Goal: Transaction & Acquisition: Purchase product/service

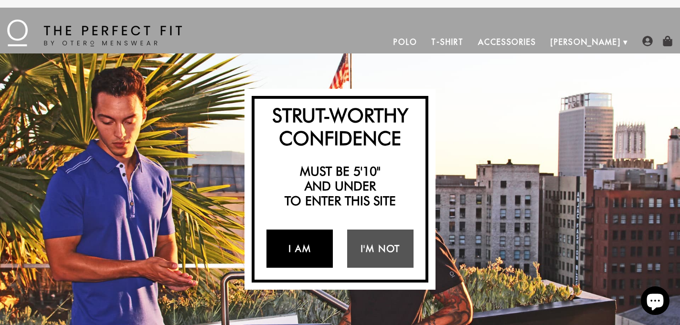
click at [306, 238] on link "I Am" at bounding box center [299, 249] width 66 height 38
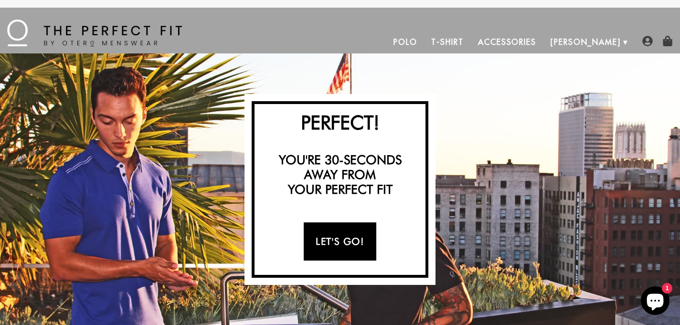
click at [342, 242] on link "Let's Go!" at bounding box center [340, 242] width 72 height 38
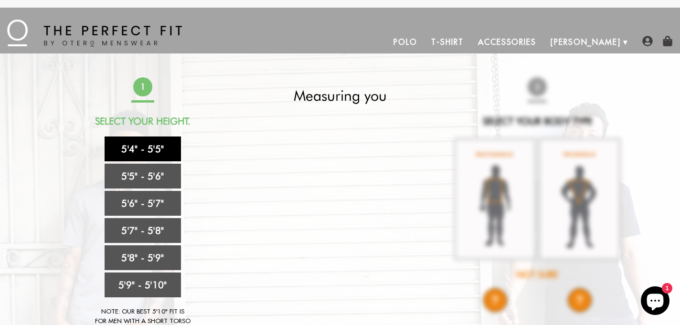
click at [150, 147] on link "5'4" - 5'5"" at bounding box center [143, 149] width 76 height 25
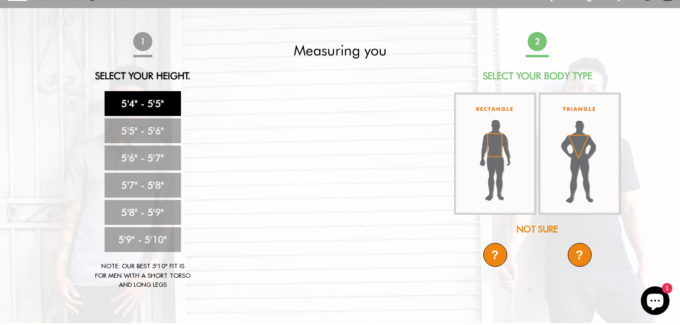
scroll to position [50, 0]
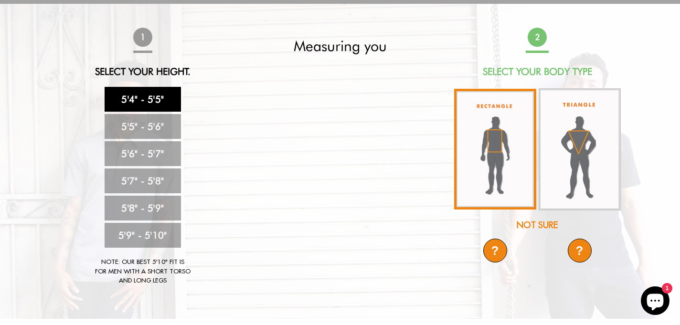
click at [492, 168] on img at bounding box center [495, 149] width 82 height 121
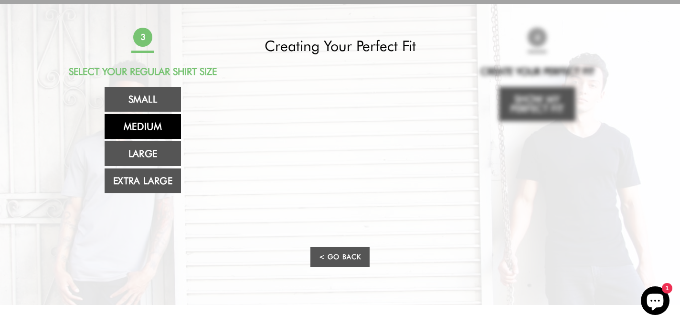
click at [158, 120] on link "Medium" at bounding box center [143, 126] width 76 height 25
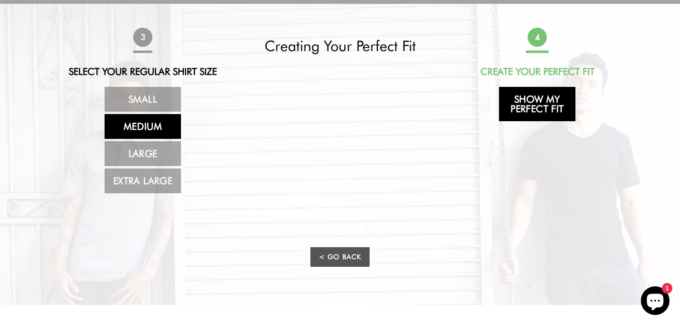
click at [523, 104] on link "Show My Perfect Fit" at bounding box center [537, 104] width 76 height 34
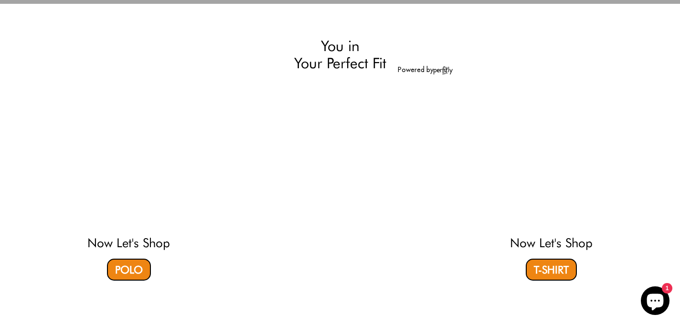
select select "M"
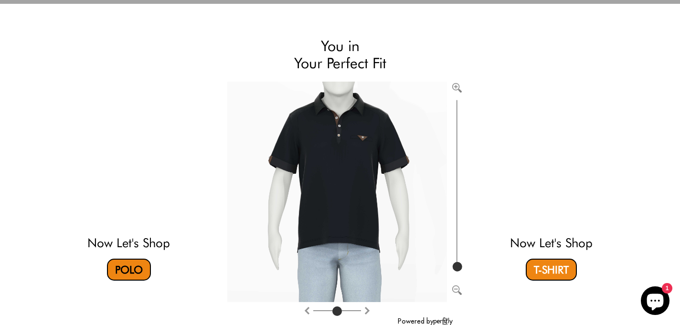
click at [128, 266] on link "Polo" at bounding box center [129, 270] width 44 height 22
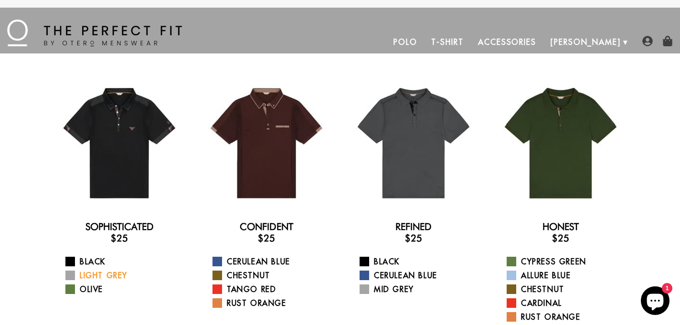
click at [90, 275] on link "Light Grey" at bounding box center [125, 275] width 120 height 11
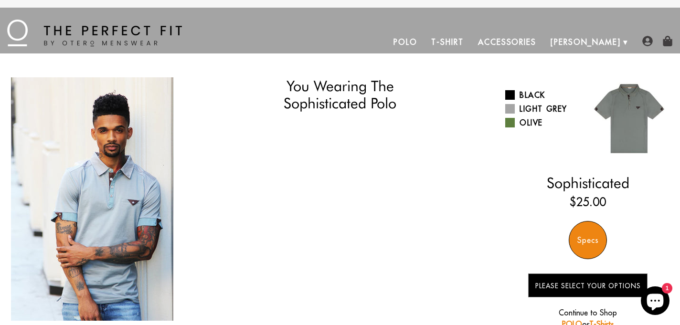
select select "M"
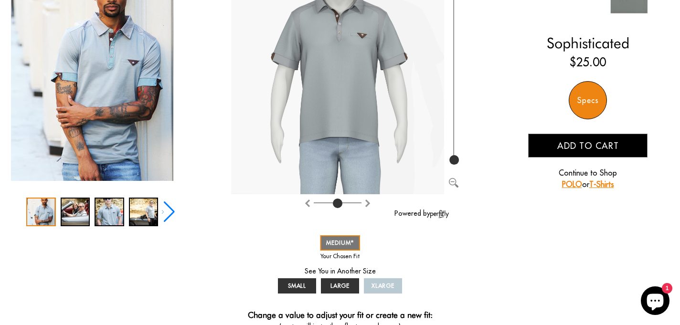
scroll to position [140, 0]
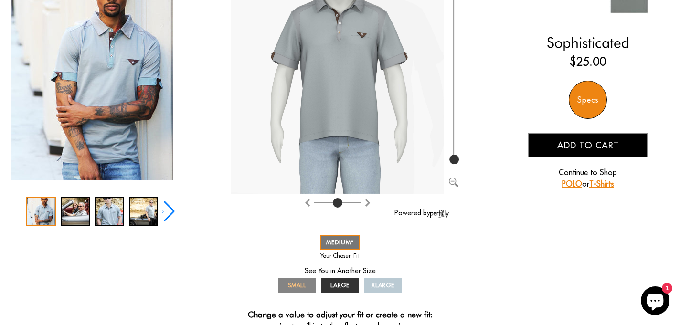
click at [304, 288] on span "SMALL" at bounding box center [297, 285] width 19 height 7
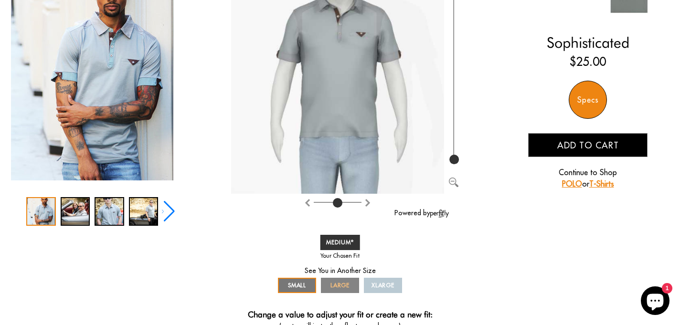
click at [332, 285] on span "LARGE" at bounding box center [340, 285] width 20 height 7
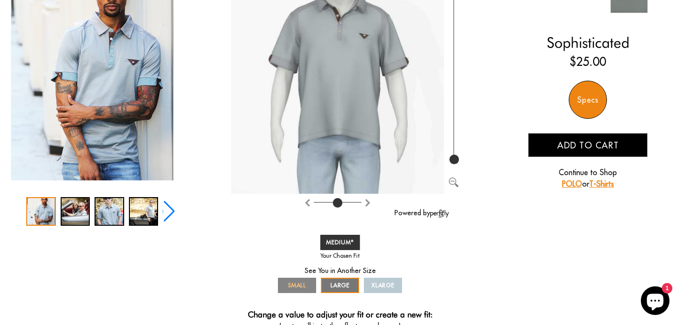
click at [305, 289] on span "SMALL" at bounding box center [297, 285] width 19 height 7
